Goal: Transaction & Acquisition: Obtain resource

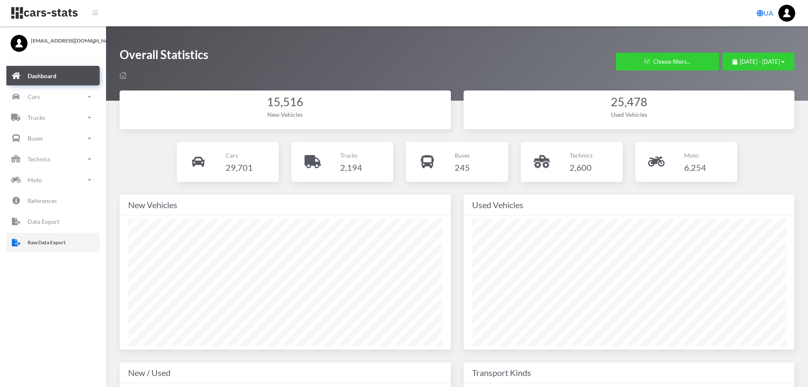
click at [62, 242] on p "Raw Data Export" at bounding box center [47, 242] width 38 height 9
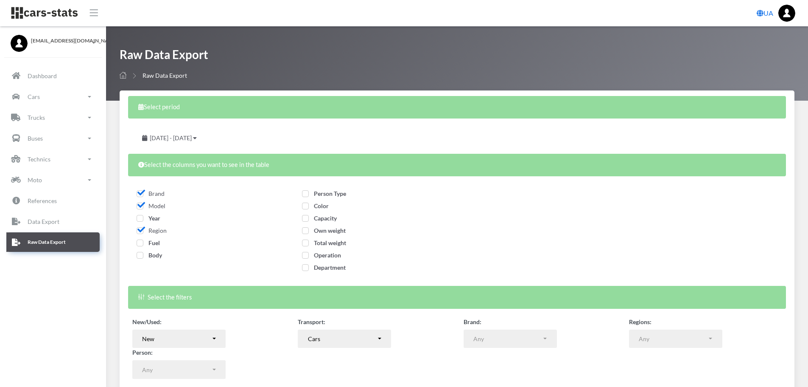
select select
click at [140, 219] on span "Year" at bounding box center [149, 217] width 24 height 7
checkbox input "true"
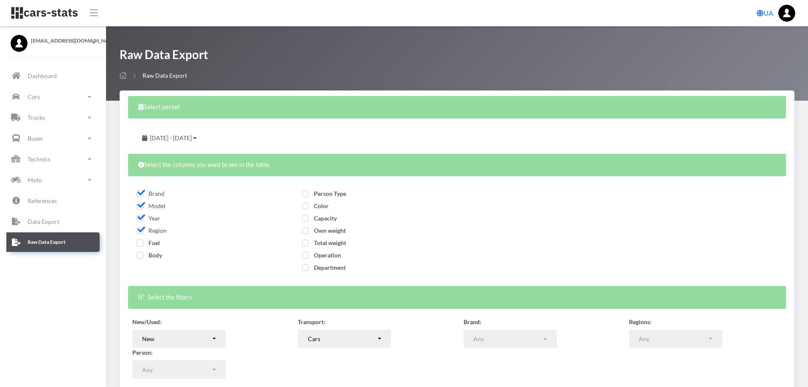
click at [140, 243] on span "Fuel" at bounding box center [148, 242] width 23 height 7
checkbox input "true"
click at [140, 254] on span "Body" at bounding box center [149, 254] width 25 height 7
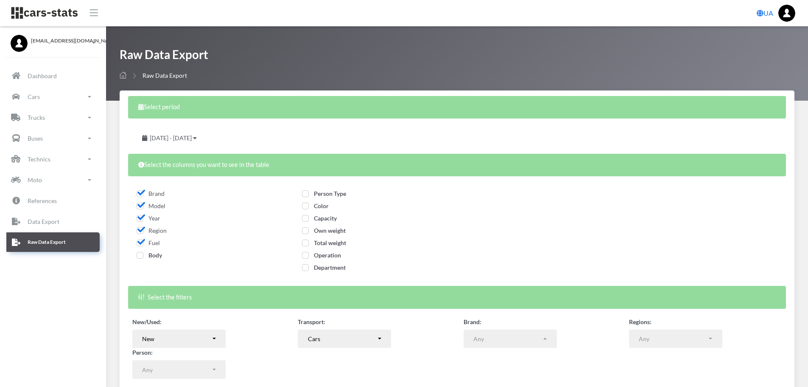
checkbox input "true"
click at [317, 196] on span "Person Type" at bounding box center [324, 193] width 44 height 7
checkbox input "true"
drag, startPoint x: 319, startPoint y: 205, endPoint x: 320, endPoint y: 210, distance: 4.8
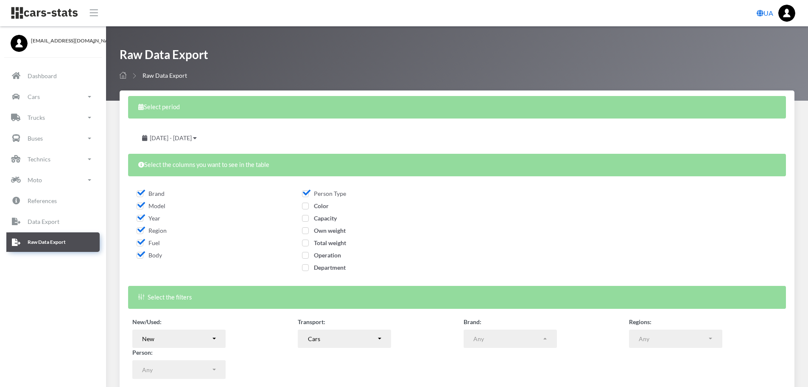
click at [319, 207] on span "Color" at bounding box center [315, 205] width 27 height 7
checkbox input "true"
click at [325, 221] on span "Capacity" at bounding box center [319, 217] width 35 height 7
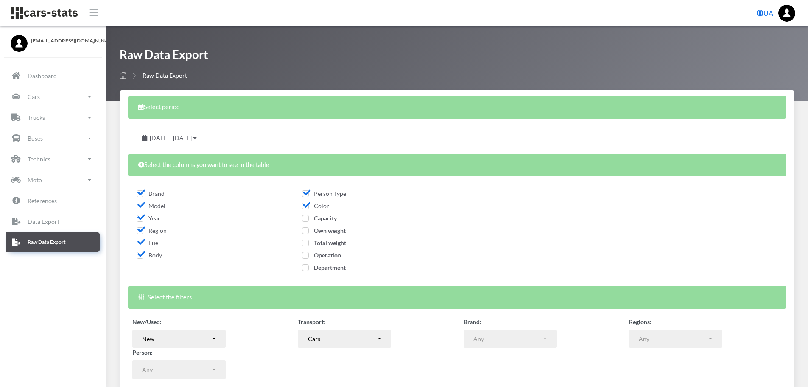
checkbox input "true"
click at [325, 231] on span "Own weight" at bounding box center [324, 230] width 44 height 7
checkbox input "true"
click at [326, 244] on span "Total weight" at bounding box center [324, 242] width 44 height 7
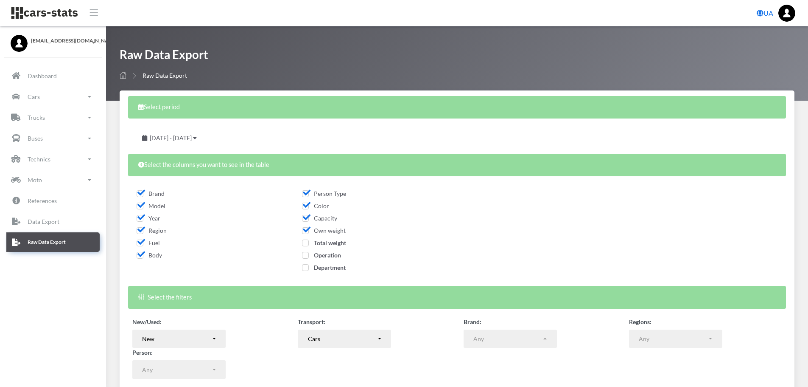
checkbox input "true"
drag, startPoint x: 326, startPoint y: 255, endPoint x: 328, endPoint y: 266, distance: 11.1
click at [326, 256] on span "Operation" at bounding box center [321, 254] width 39 height 7
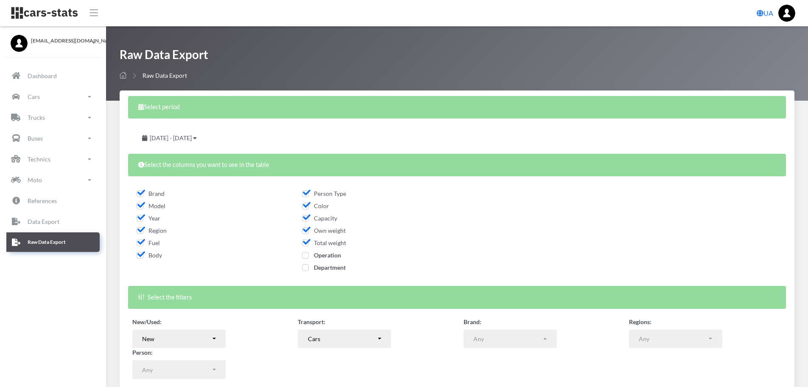
checkbox input "true"
click at [328, 266] on span "Department" at bounding box center [324, 266] width 44 height 7
checkbox input "true"
click at [192, 137] on span "July 28, 2025 - August 27, 2025" at bounding box center [171, 137] width 42 height 7
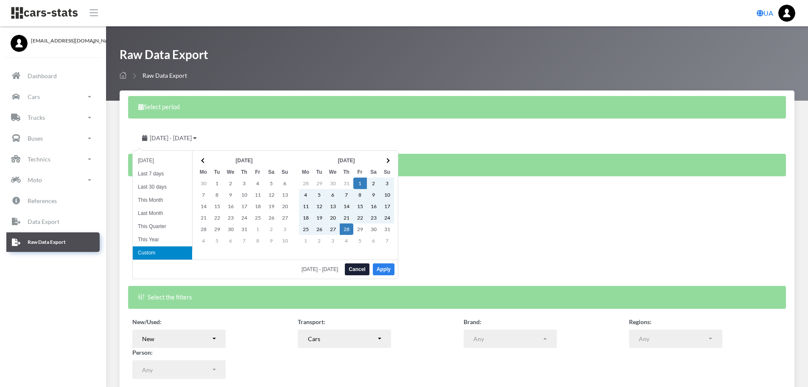
click at [390, 271] on button "Apply" at bounding box center [384, 269] width 22 height 12
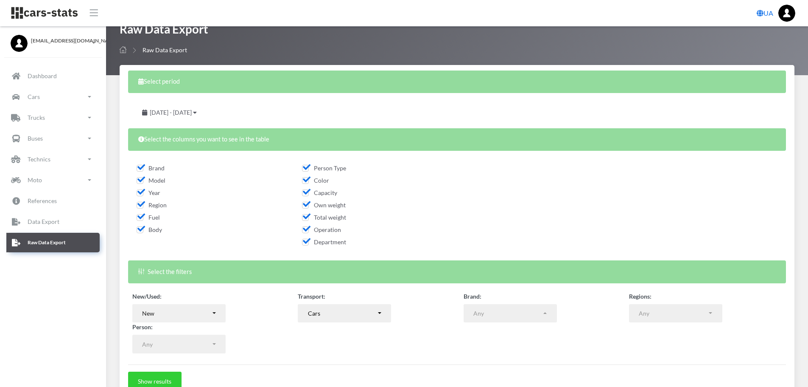
scroll to position [68, 0]
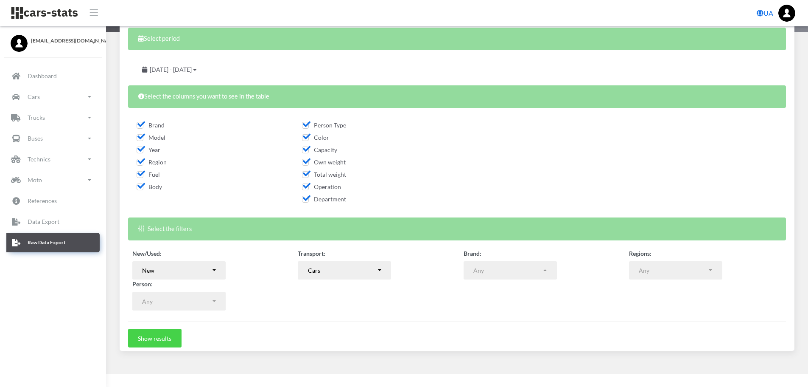
click at [167, 341] on button "Show results" at bounding box center [154, 337] width 53 height 19
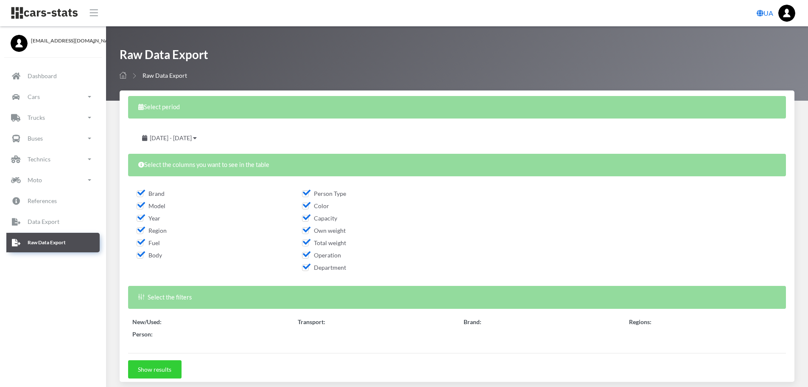
select select "50"
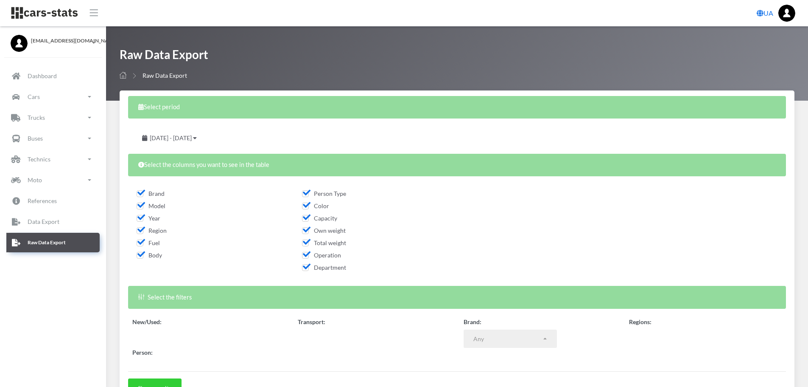
select select
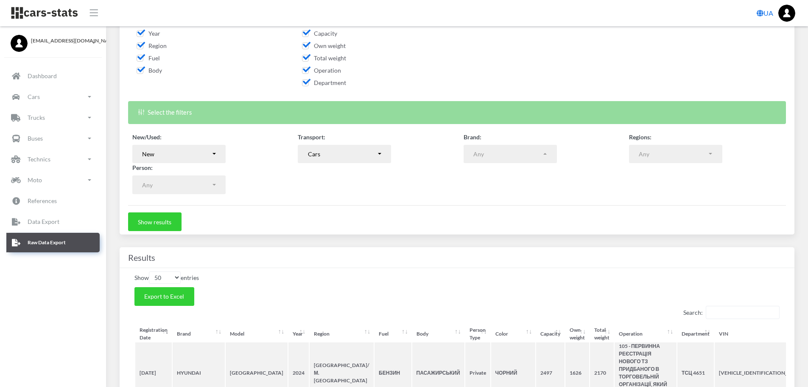
scroll to position [212, 0]
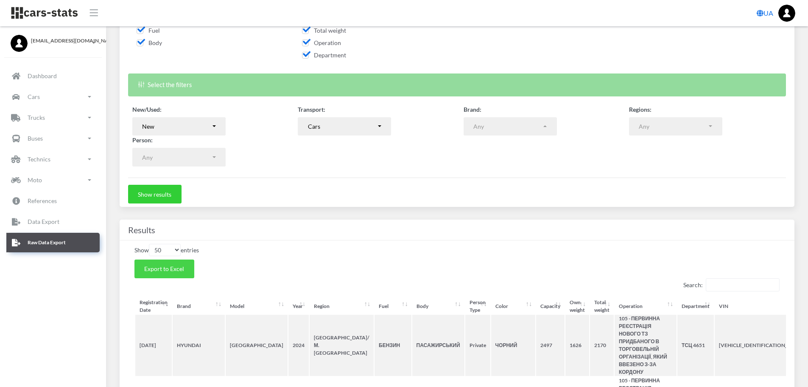
click at [171, 270] on span "Export to Excel" at bounding box center [164, 268] width 40 height 7
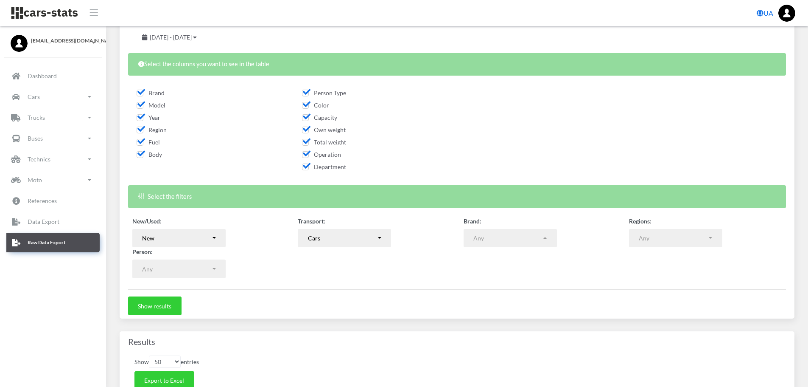
scroll to position [127, 0]
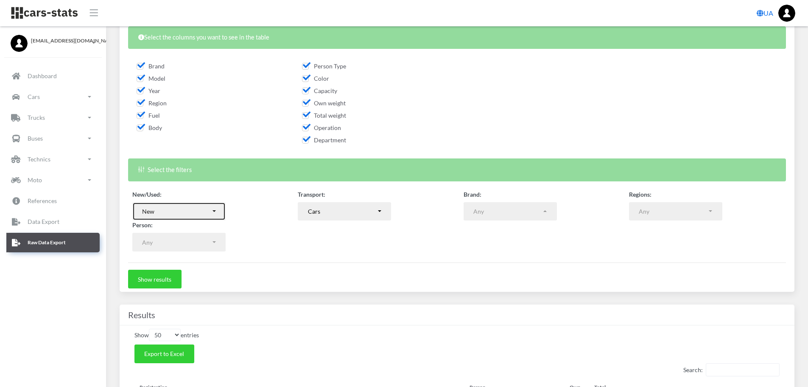
click at [216, 211] on button "New" at bounding box center [178, 211] width 93 height 19
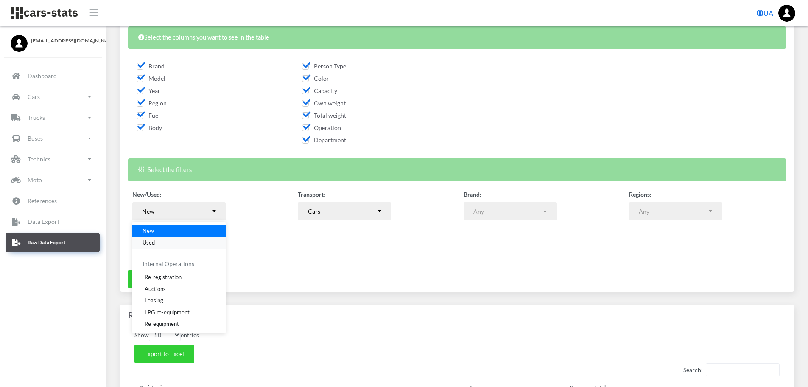
click at [154, 243] on span "Used" at bounding box center [149, 242] width 12 height 8
select select "used-import"
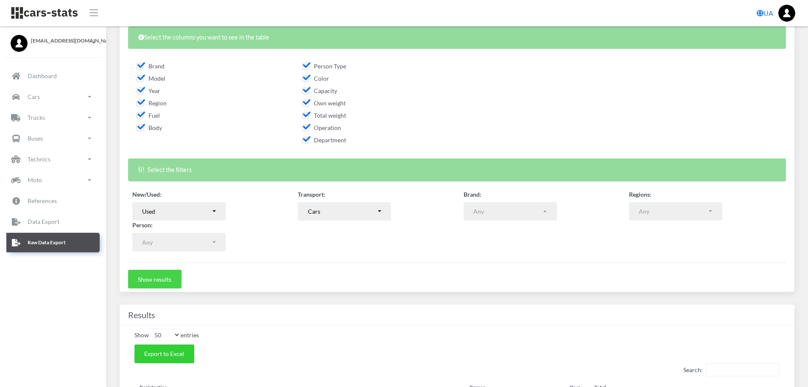
click at [172, 275] on button "Show results" at bounding box center [154, 278] width 53 height 19
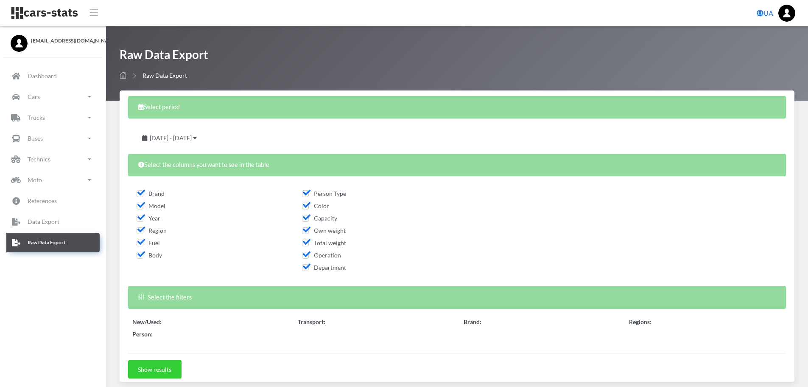
select select "50"
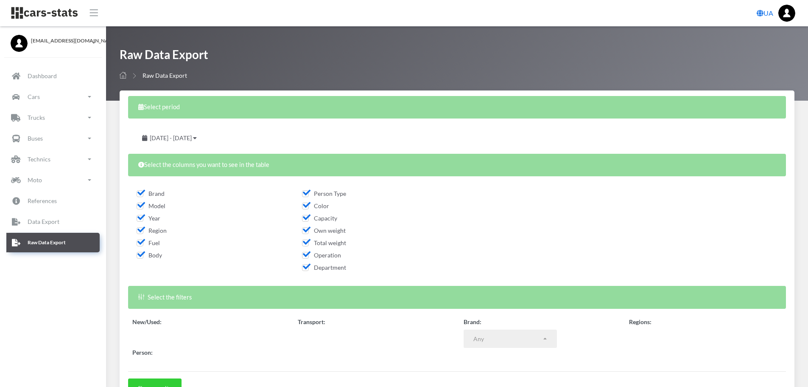
select select
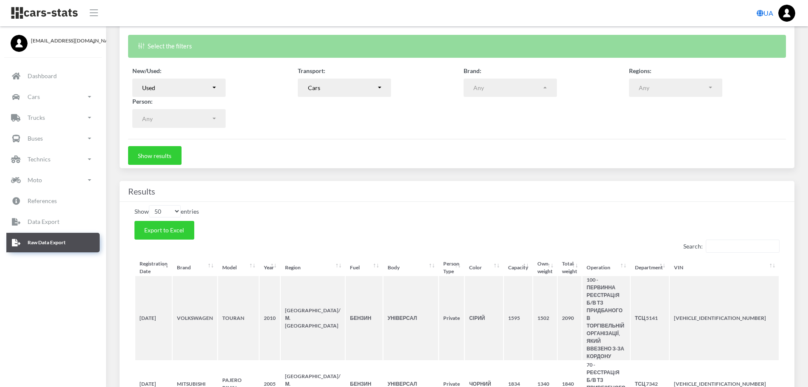
scroll to position [255, 0]
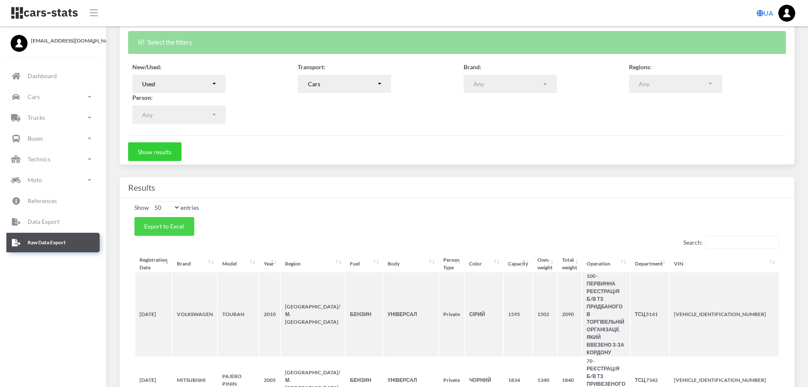
click at [171, 228] on span "Export to Excel" at bounding box center [164, 225] width 40 height 7
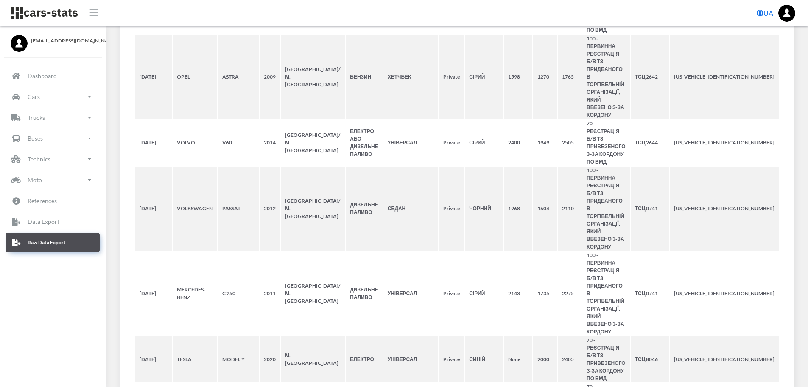
scroll to position [3581, 0]
